Goal: Check status: Check status

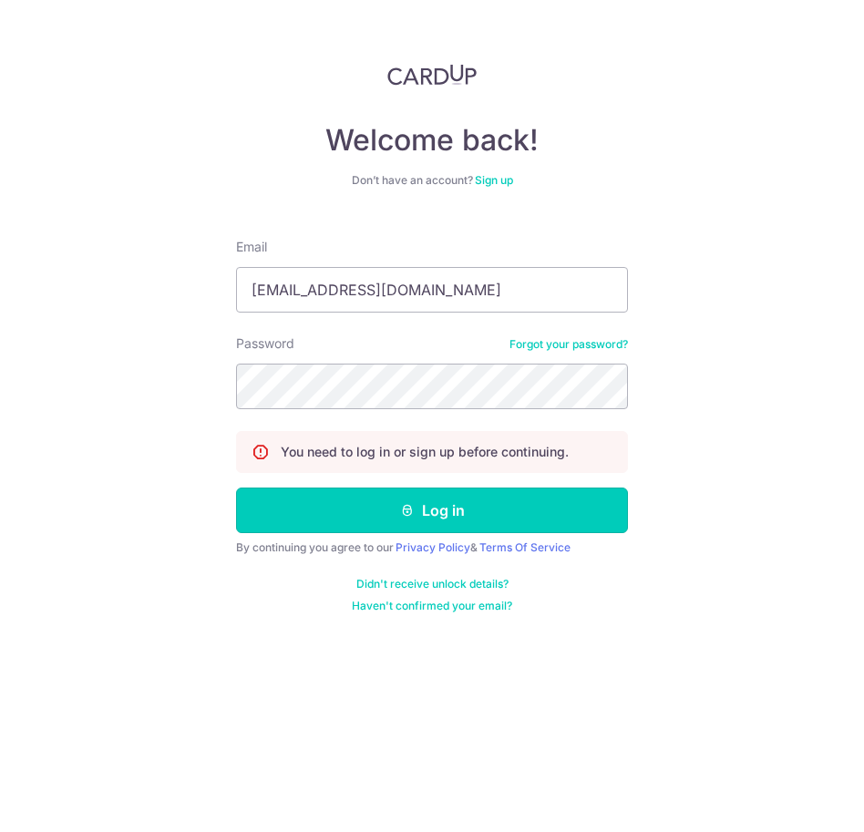
click at [415, 501] on button "Log in" at bounding box center [432, 511] width 392 height 46
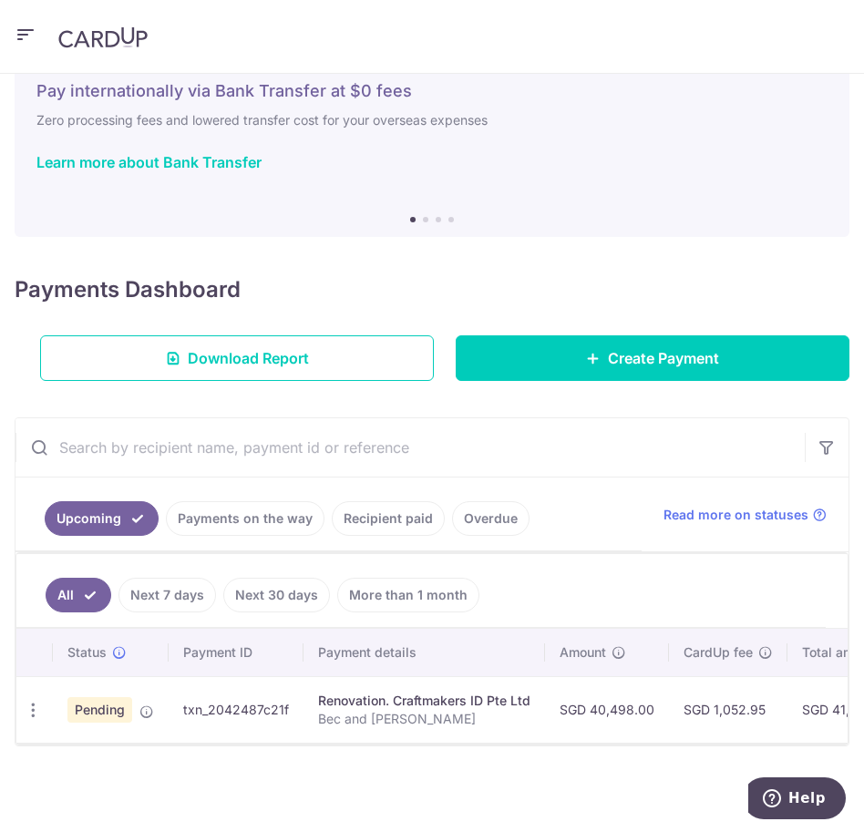
click at [594, 711] on td "SGD 40,498.00" at bounding box center [607, 709] width 124 height 67
drag, startPoint x: 594, startPoint y: 711, endPoint x: 704, endPoint y: 705, distance: 109.6
click at [624, 717] on td "SGD 40,498.00" at bounding box center [607, 709] width 124 height 67
copy td "40,498"
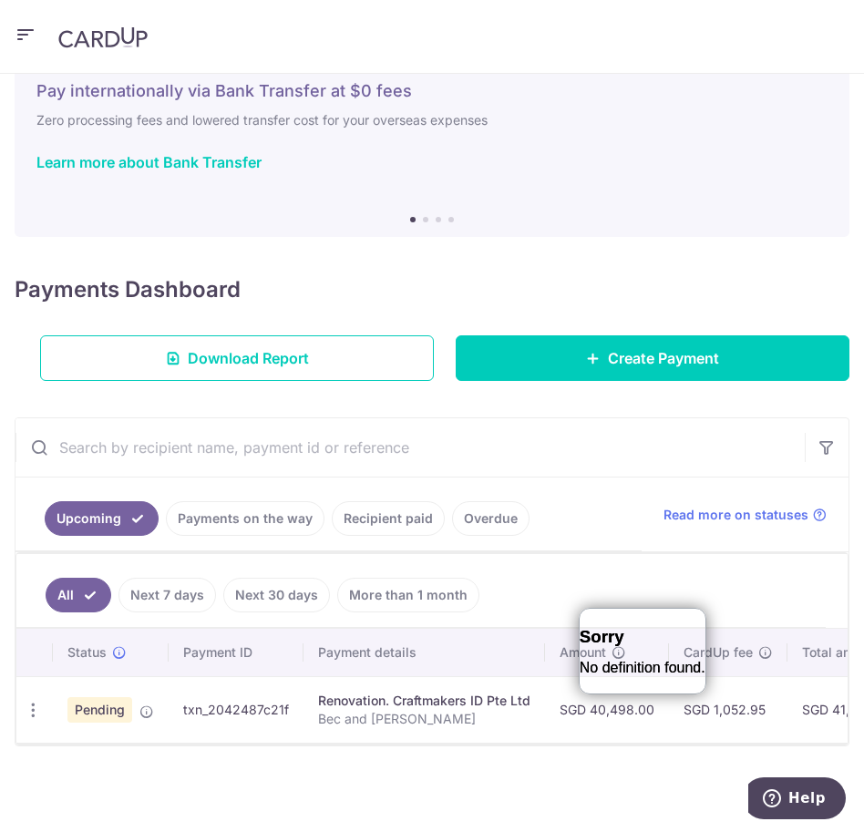
click at [753, 717] on td "SGD 1,052.95" at bounding box center [728, 709] width 119 height 67
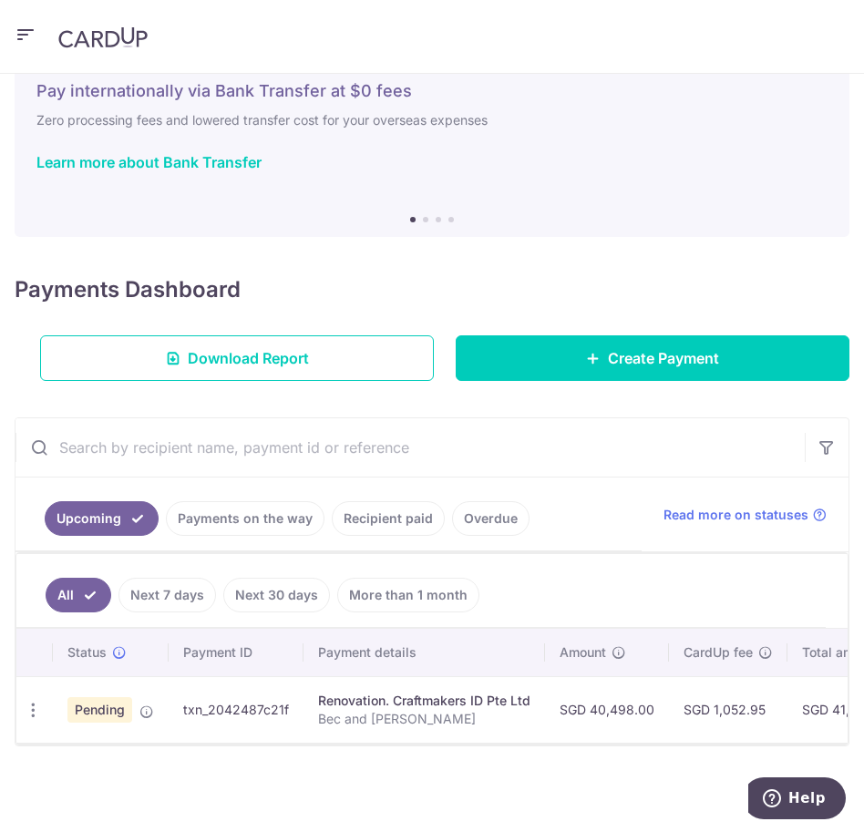
drag, startPoint x: 753, startPoint y: 717, endPoint x: 711, endPoint y: 715, distance: 42.0
click at [711, 715] on td "SGD 1,052.95" at bounding box center [728, 709] width 119 height 67
copy td "1,052.95"
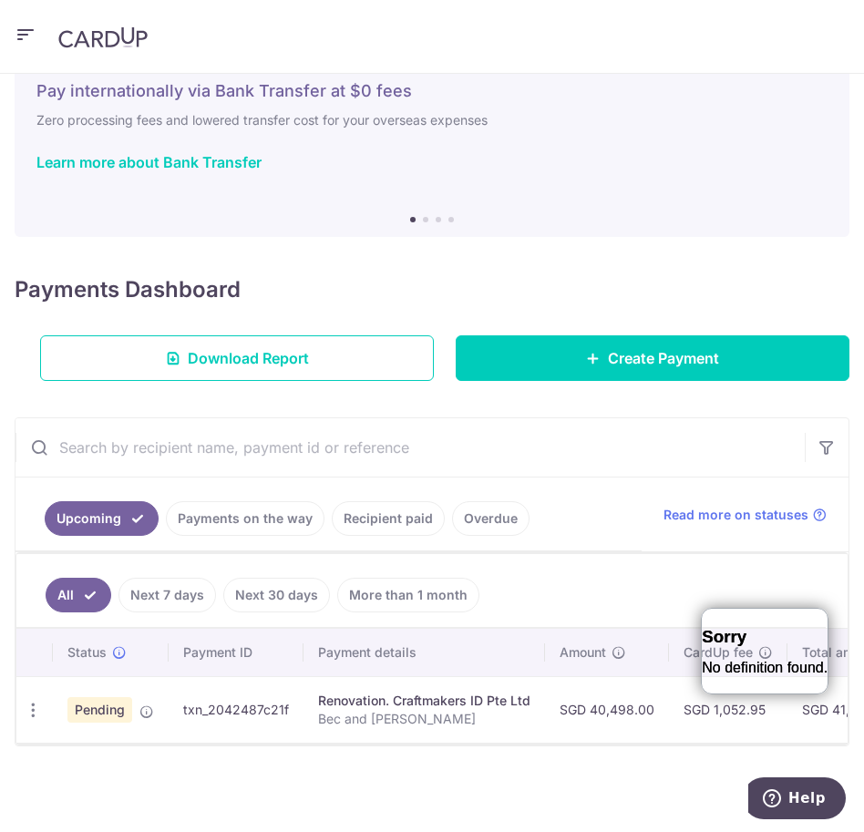
click at [770, 666] on p "No definition found." at bounding box center [765, 668] width 126 height 20
click at [744, 583] on ul "All Next 7 days Next 30 days More than 1 month" at bounding box center [420, 591] width 809 height 74
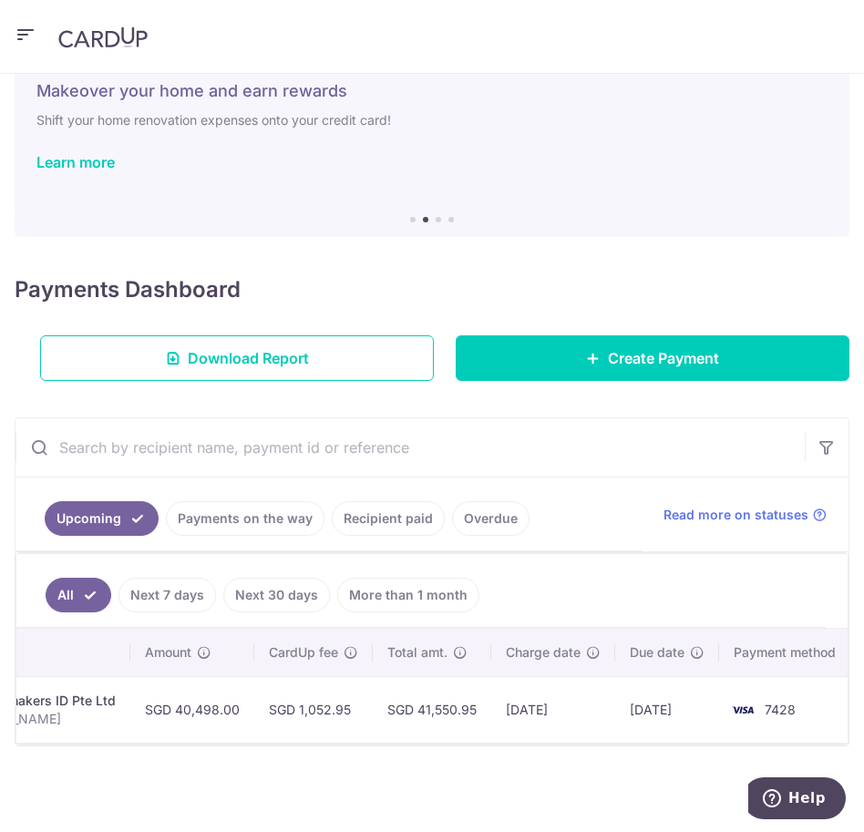
scroll to position [0, 348]
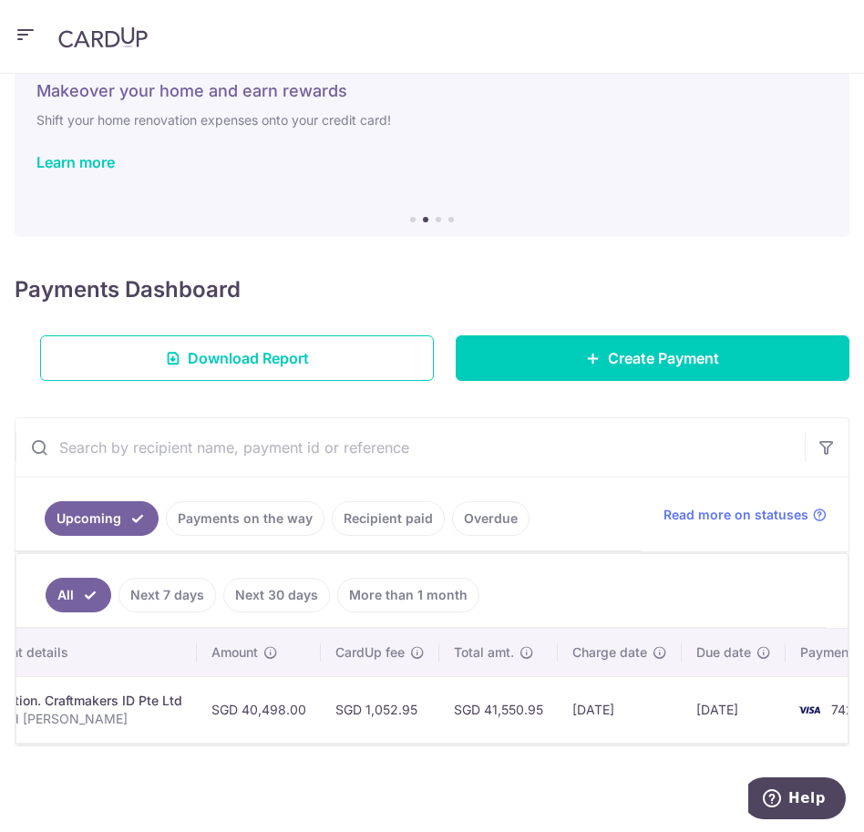
click at [700, 710] on td "[DATE]" at bounding box center [734, 709] width 104 height 67
drag, startPoint x: 700, startPoint y: 710, endPoint x: 734, endPoint y: 714, distance: 33.9
click at [734, 714] on td "[DATE]" at bounding box center [734, 709] width 104 height 67
click at [630, 597] on ul "All Next 7 days Next 30 days More than 1 month" at bounding box center [420, 591] width 809 height 74
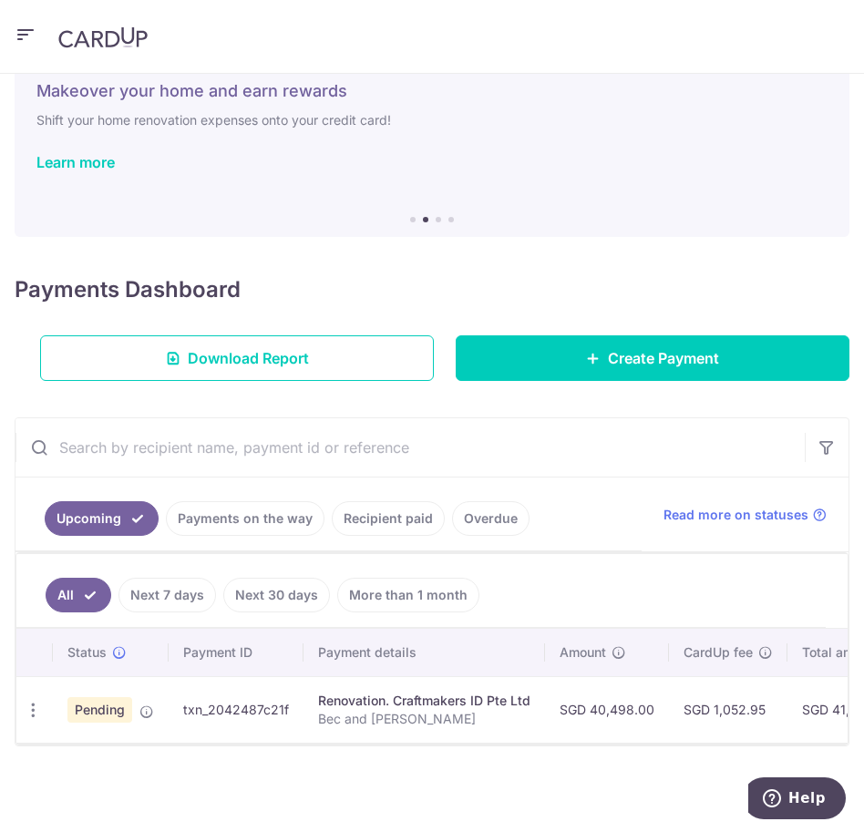
scroll to position [0, 415]
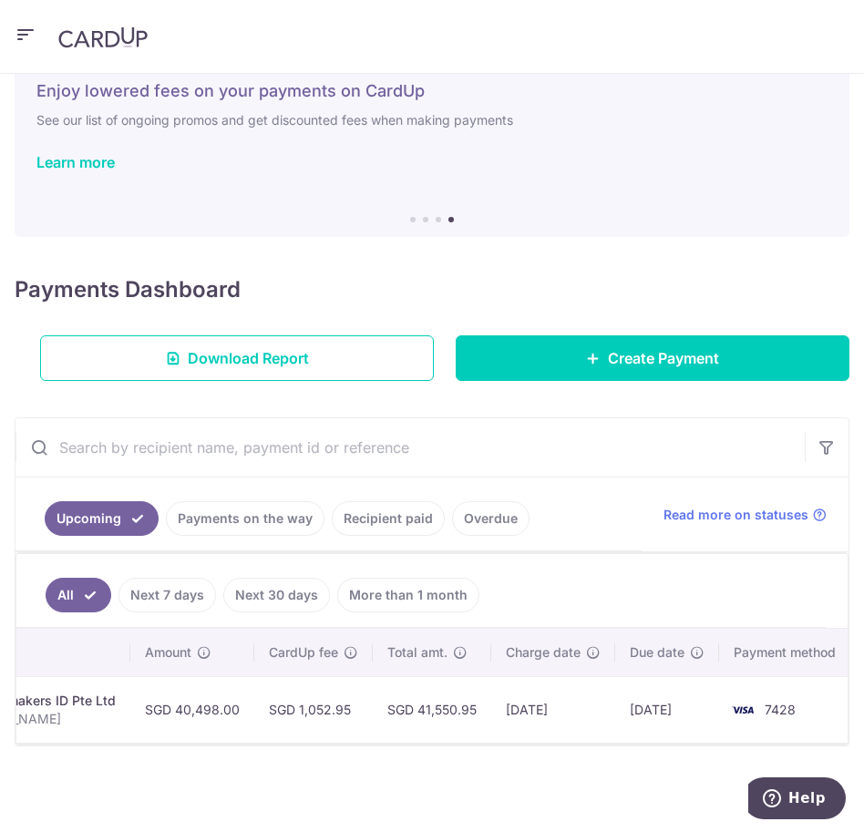
click at [637, 160] on div "Learn more" at bounding box center [431, 162] width 791 height 18
